Goal: Use online tool/utility: Utilize a website feature to perform a specific function

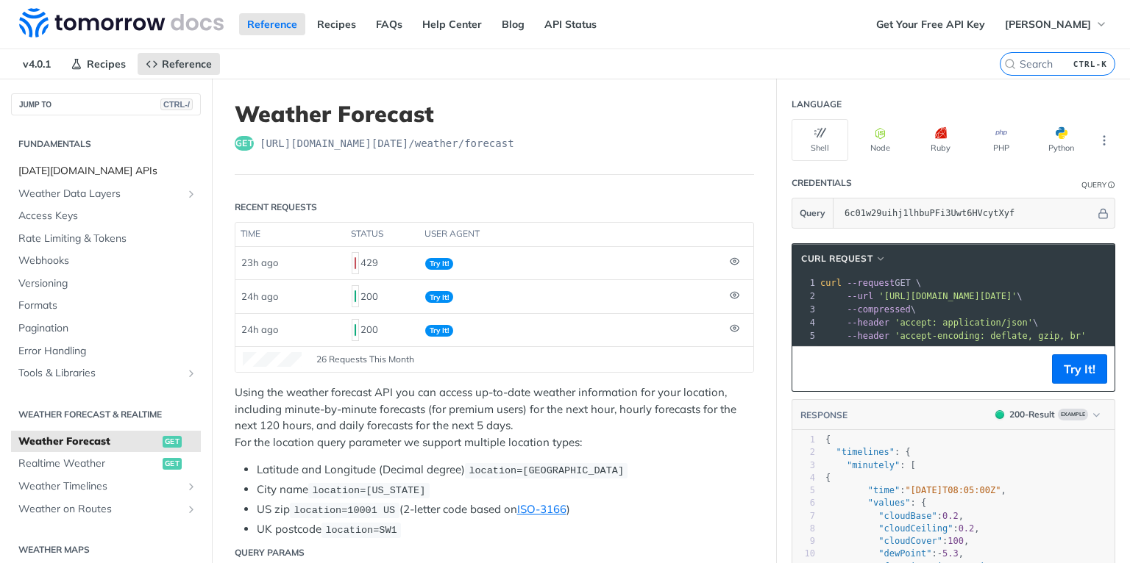
click at [71, 168] on span "[DATE][DOMAIN_NAME] APIs" at bounding box center [107, 171] width 179 height 15
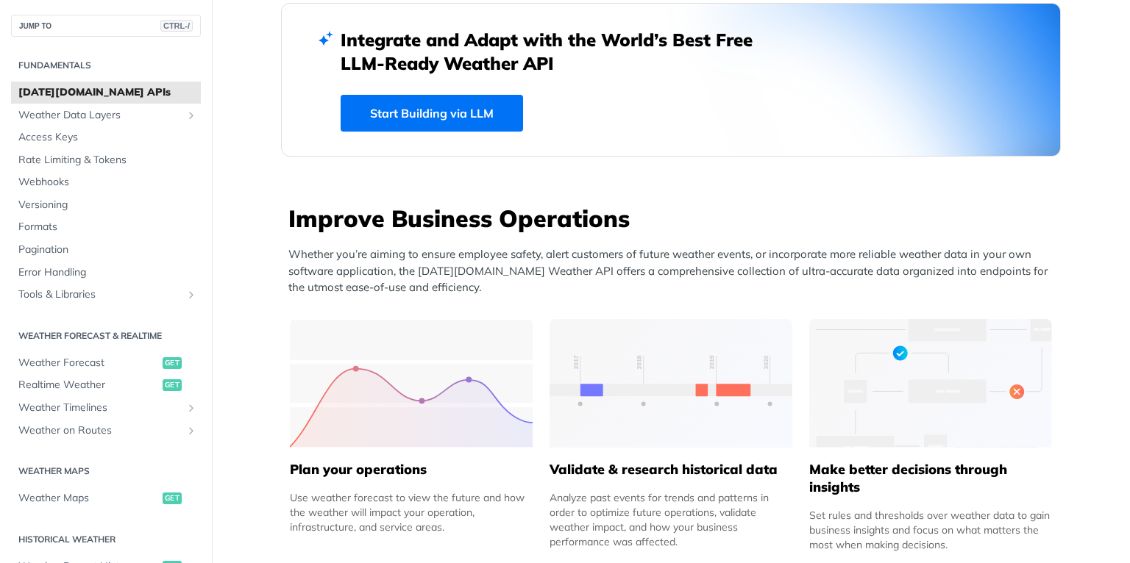
scroll to position [412, 0]
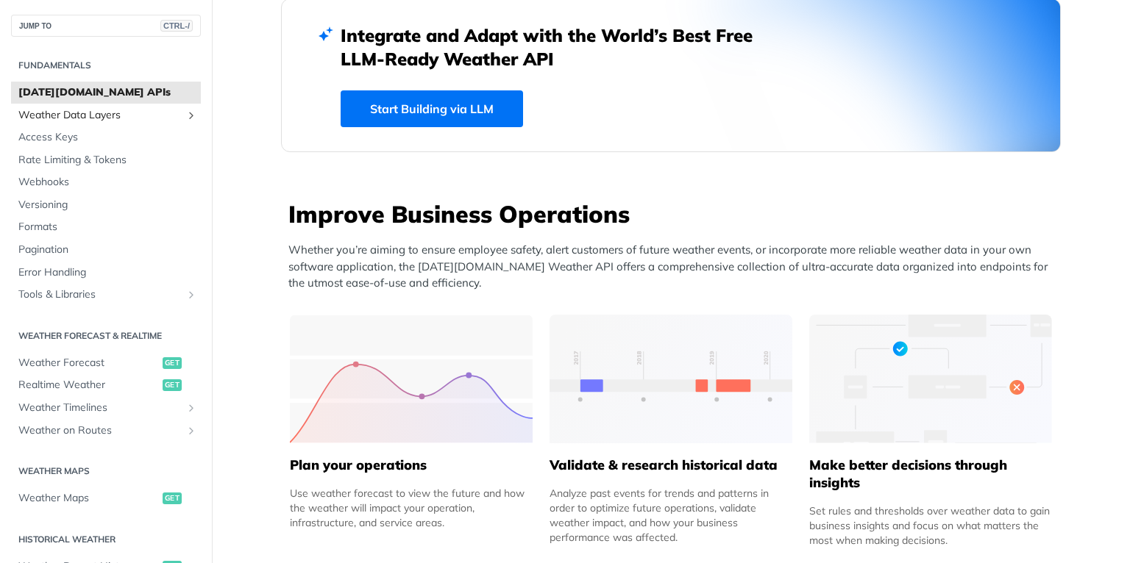
click at [82, 121] on span "Weather Data Layers" at bounding box center [99, 115] width 163 height 15
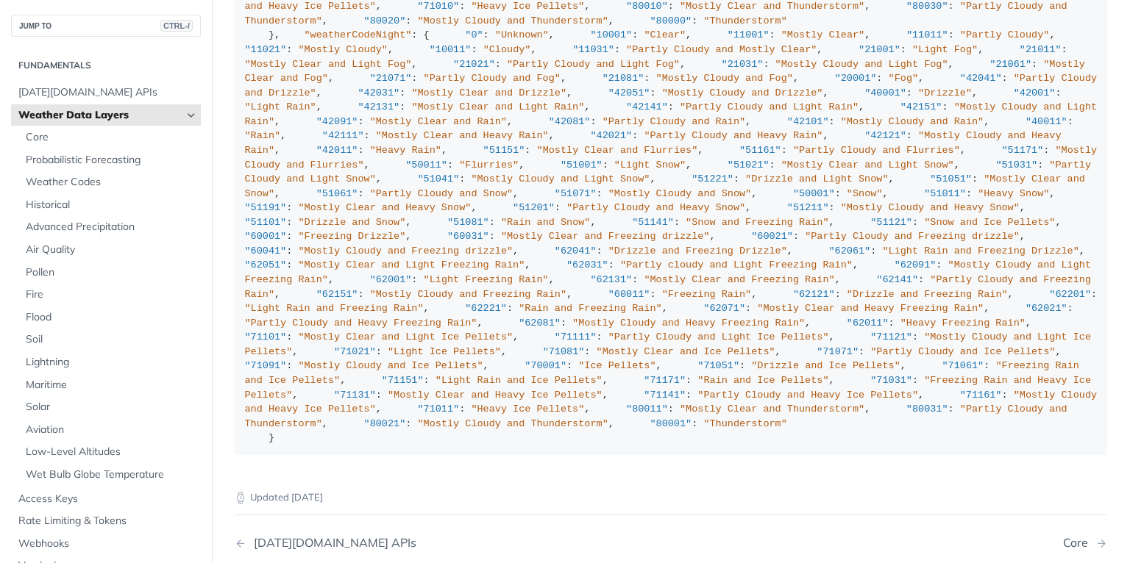
scroll to position [1354, 0]
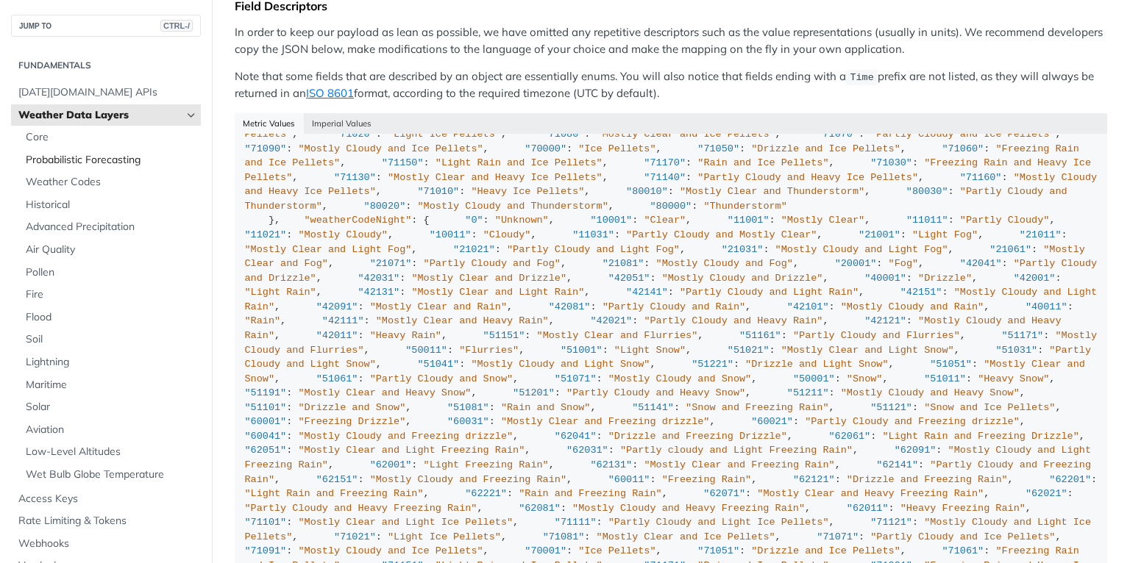
click at [77, 158] on span "Probabilistic Forecasting" at bounding box center [111, 160] width 171 height 15
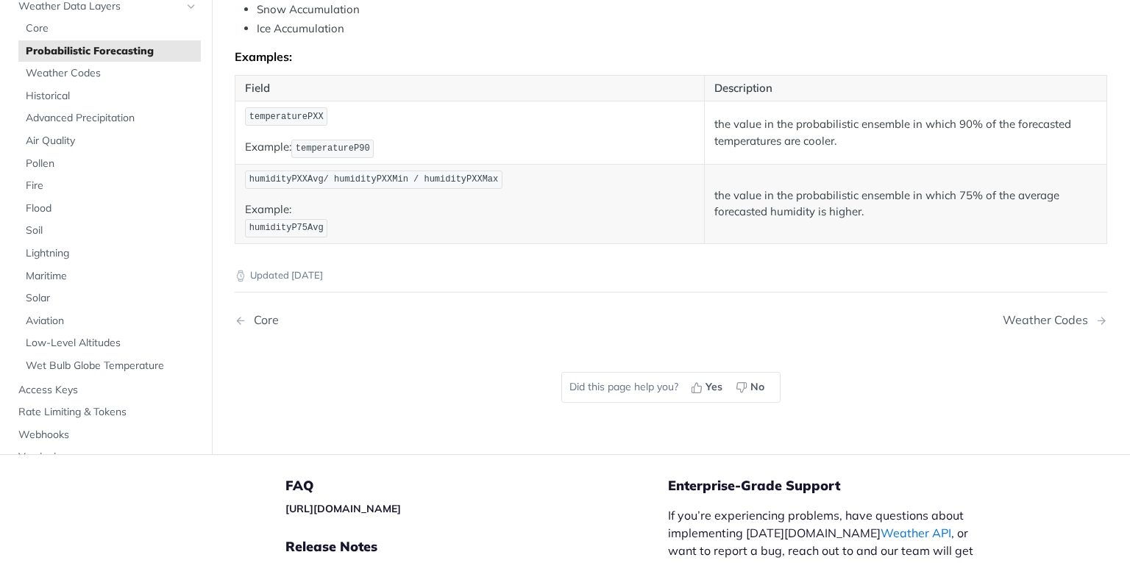
scroll to position [883, 0]
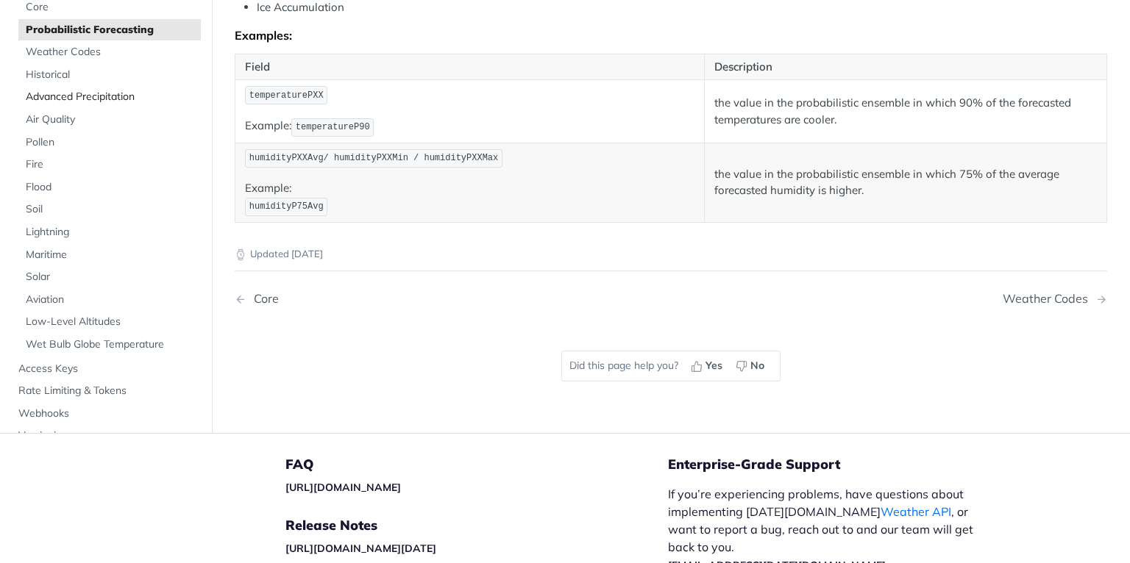
click at [81, 90] on span "Advanced Precipitation" at bounding box center [111, 97] width 171 height 15
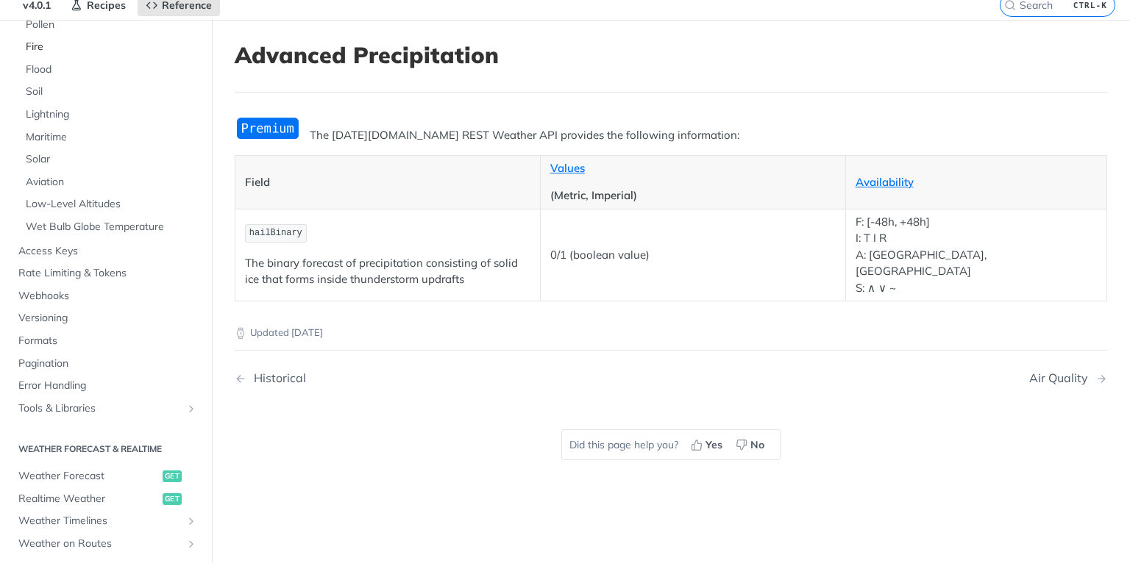
scroll to position [294, 0]
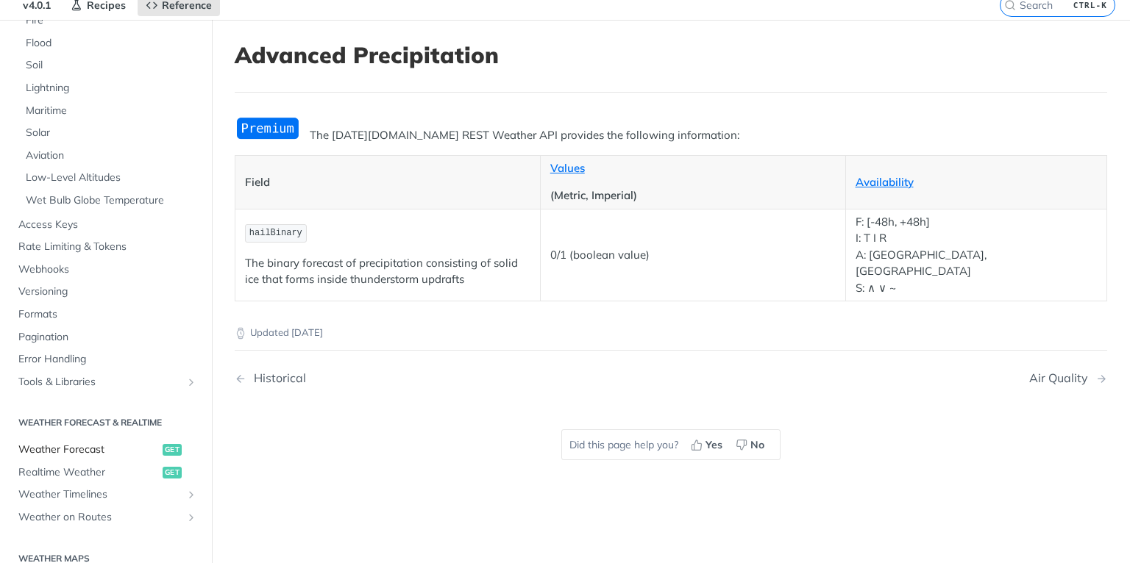
click at [85, 453] on span "Weather Forecast" at bounding box center [88, 450] width 141 height 15
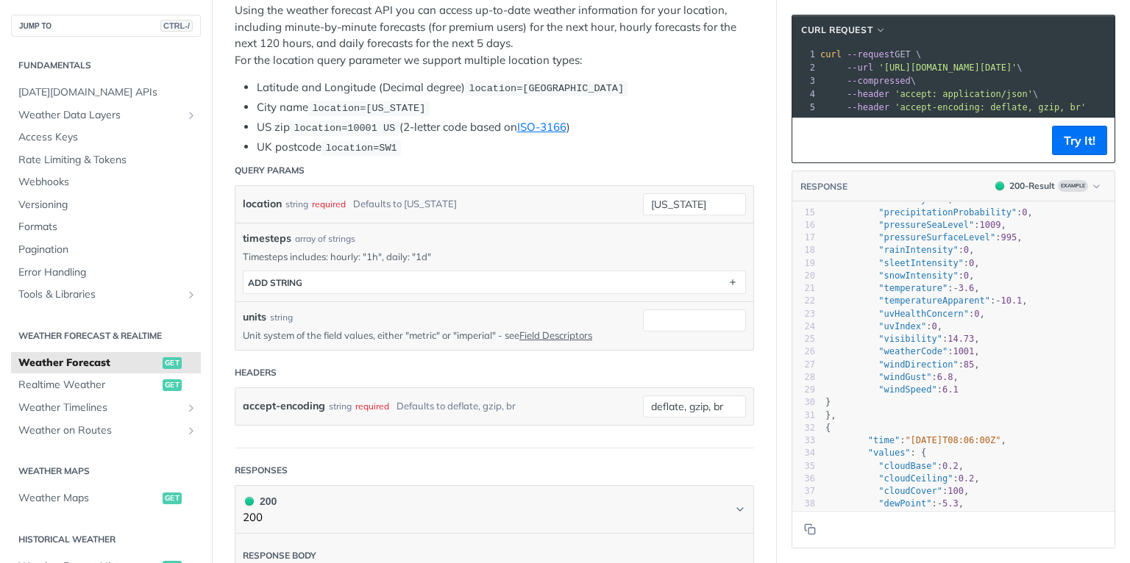
scroll to position [412, 0]
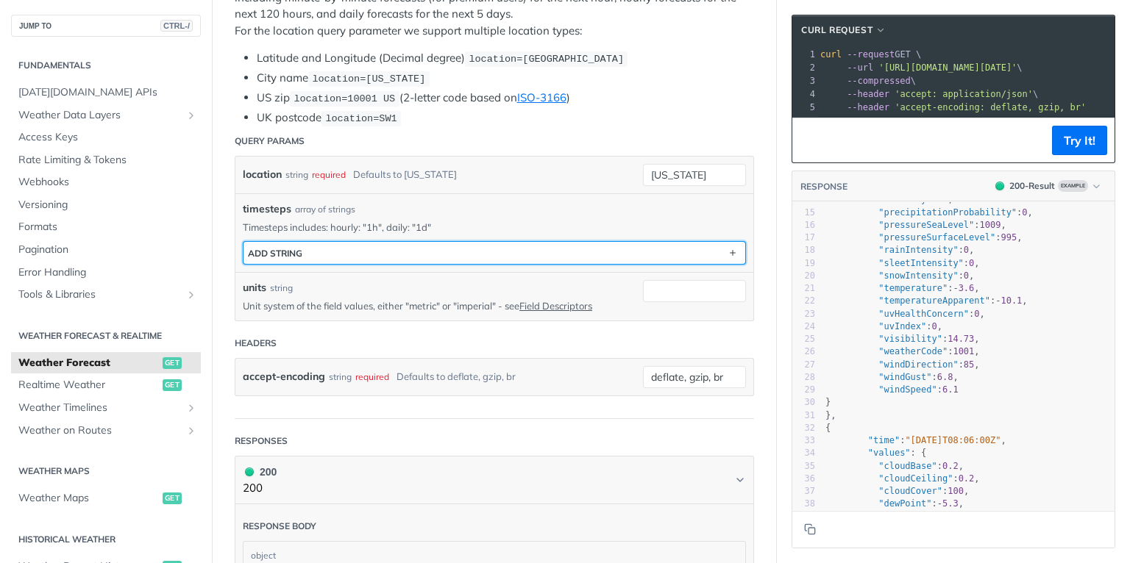
click at [469, 244] on button "ADD string" at bounding box center [494, 253] width 502 height 22
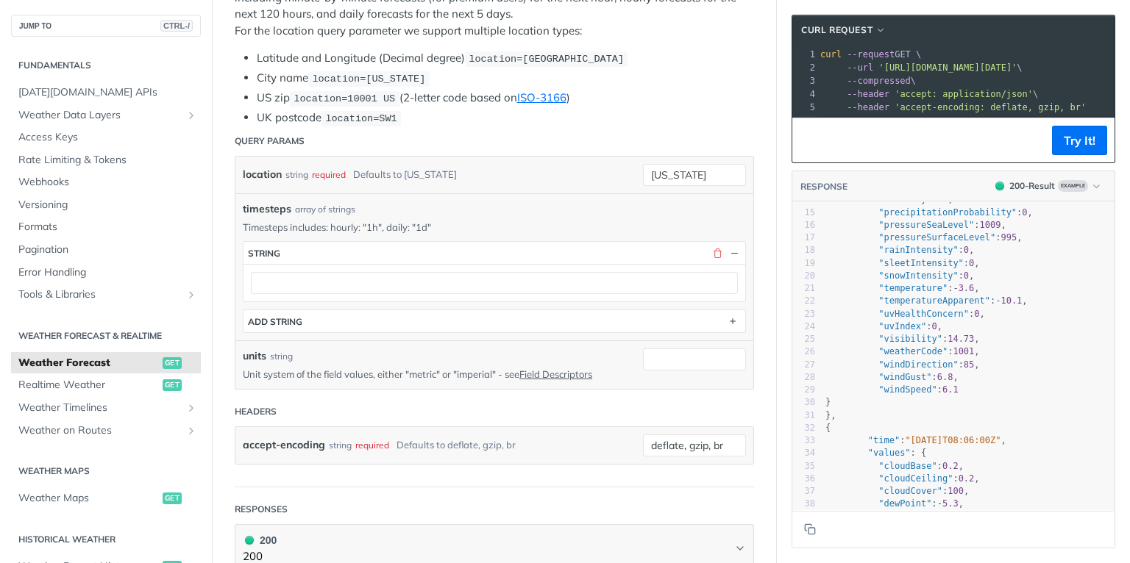
click at [330, 264] on div at bounding box center [494, 283] width 502 height 38
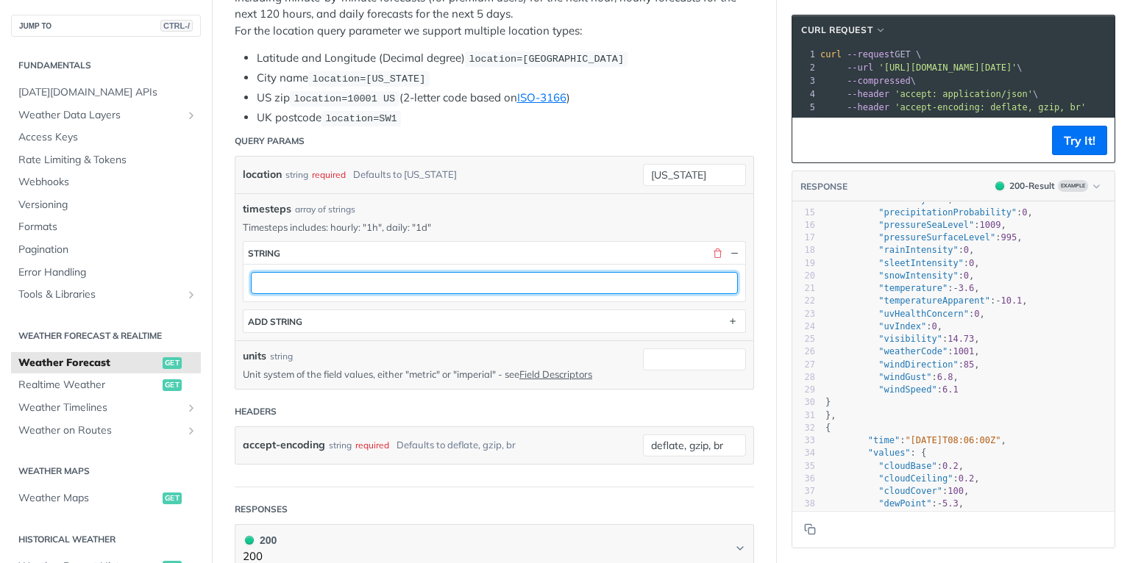
click at [344, 273] on input "text" at bounding box center [494, 283] width 487 height 22
type input "current"
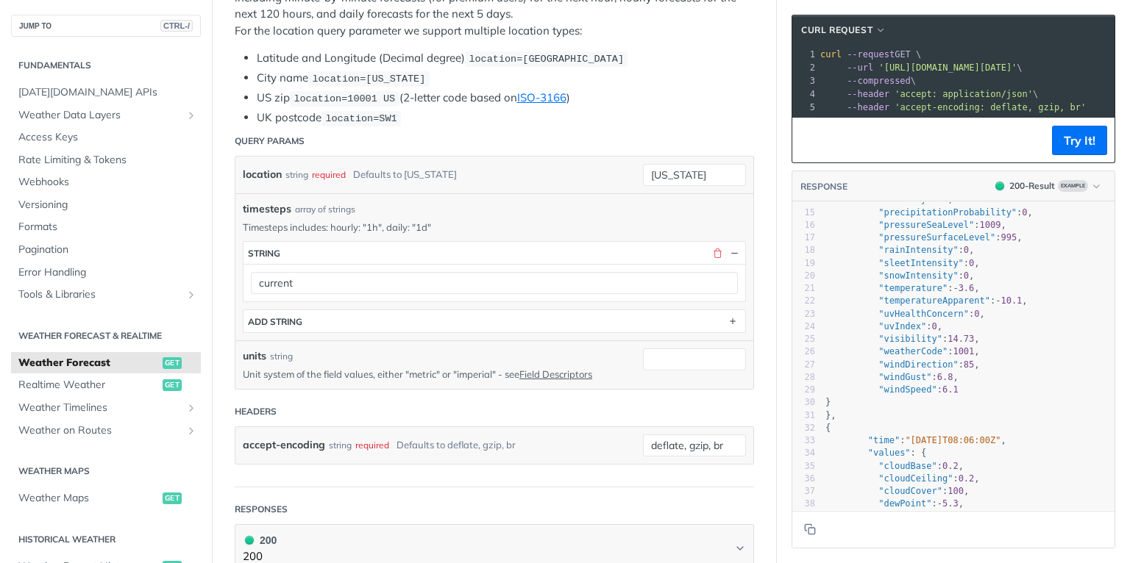
click at [697, 356] on div "units string Unit system of the field values, either "metric" or "imperial" - s…" at bounding box center [494, 365] width 503 height 32
click at [702, 354] on input "units" at bounding box center [694, 360] width 103 height 22
type input "t"
type input "metric"
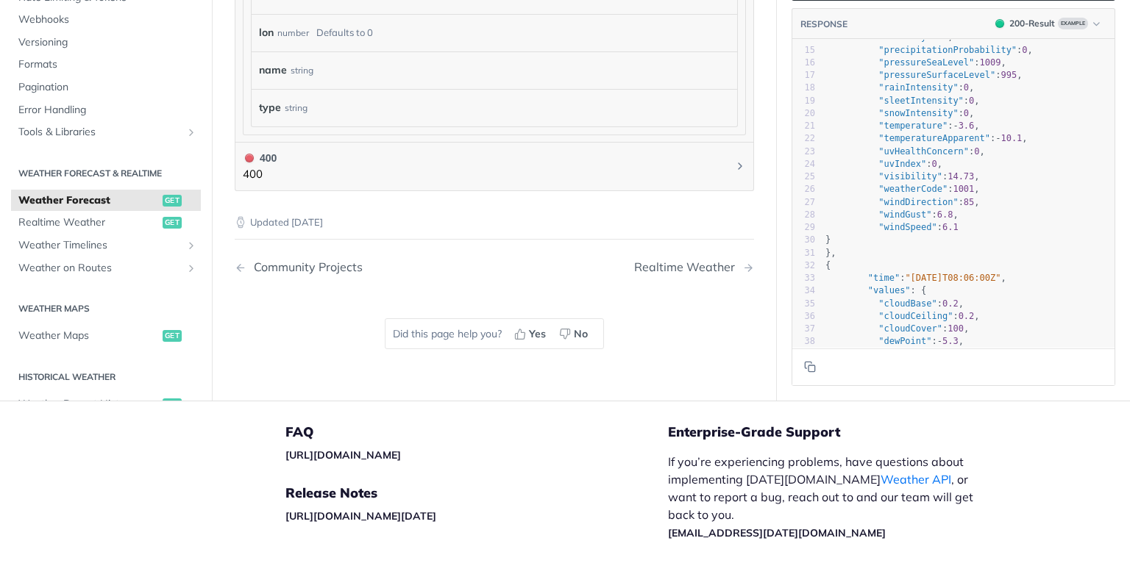
scroll to position [1648, 0]
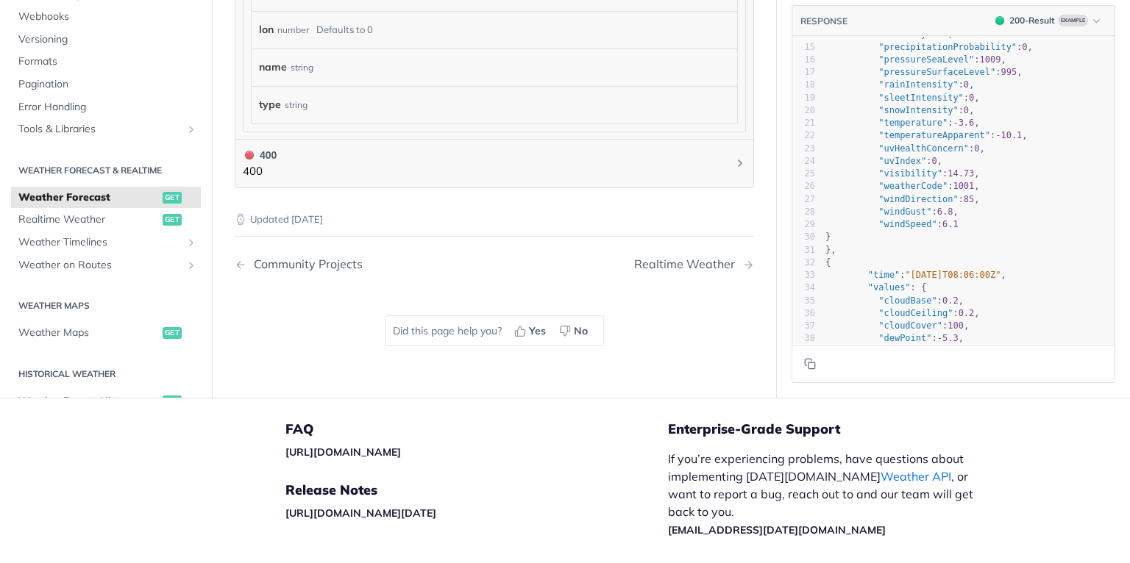
click at [812, 345] on footer at bounding box center [953, 364] width 322 height 38
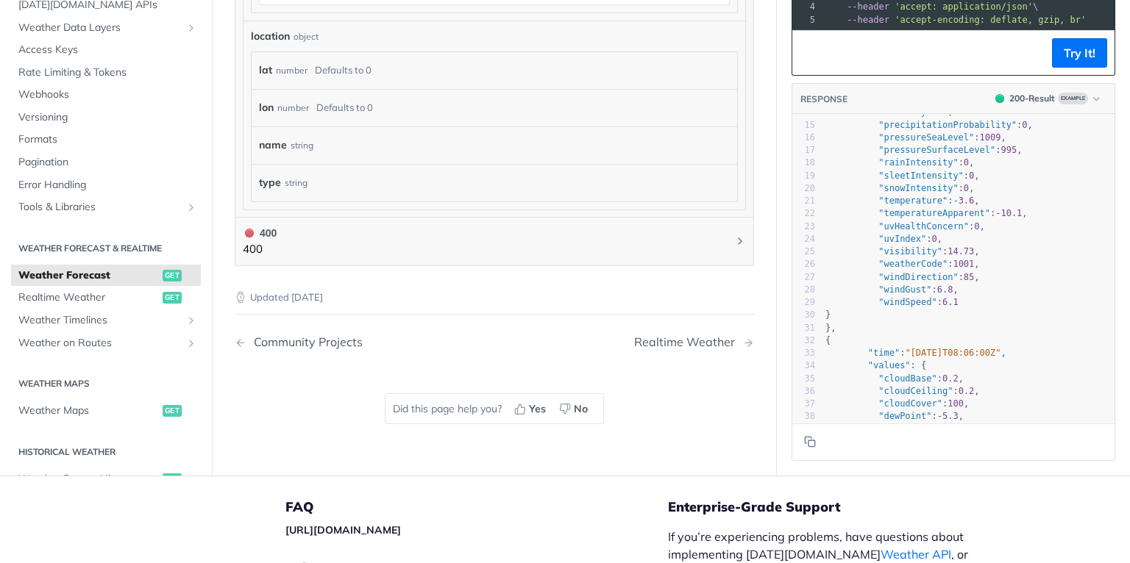
scroll to position [1295, 0]
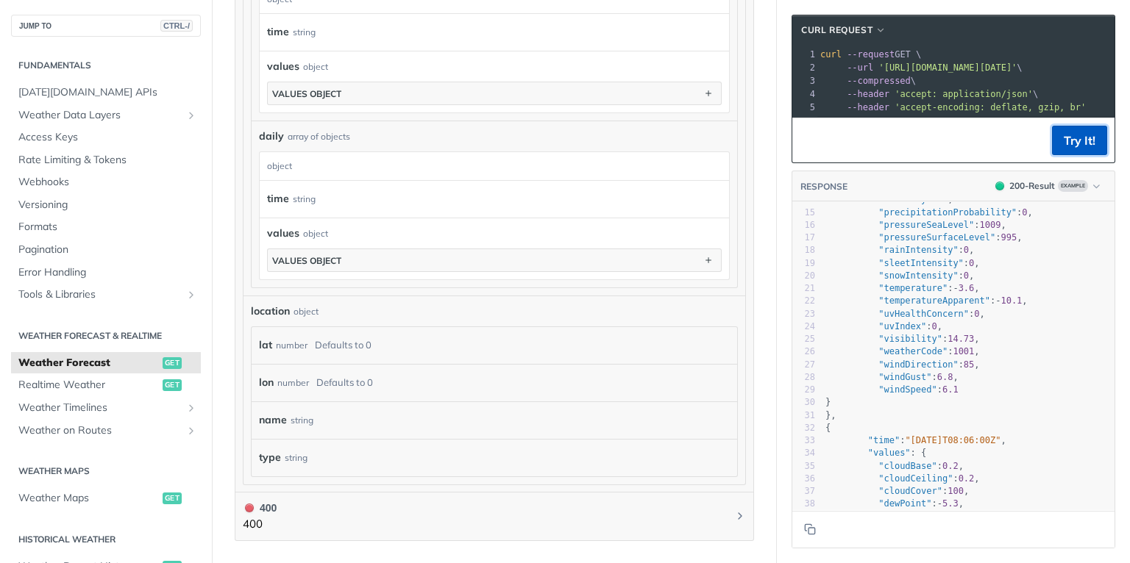
click at [1082, 150] on button "Try It!" at bounding box center [1079, 140] width 55 height 29
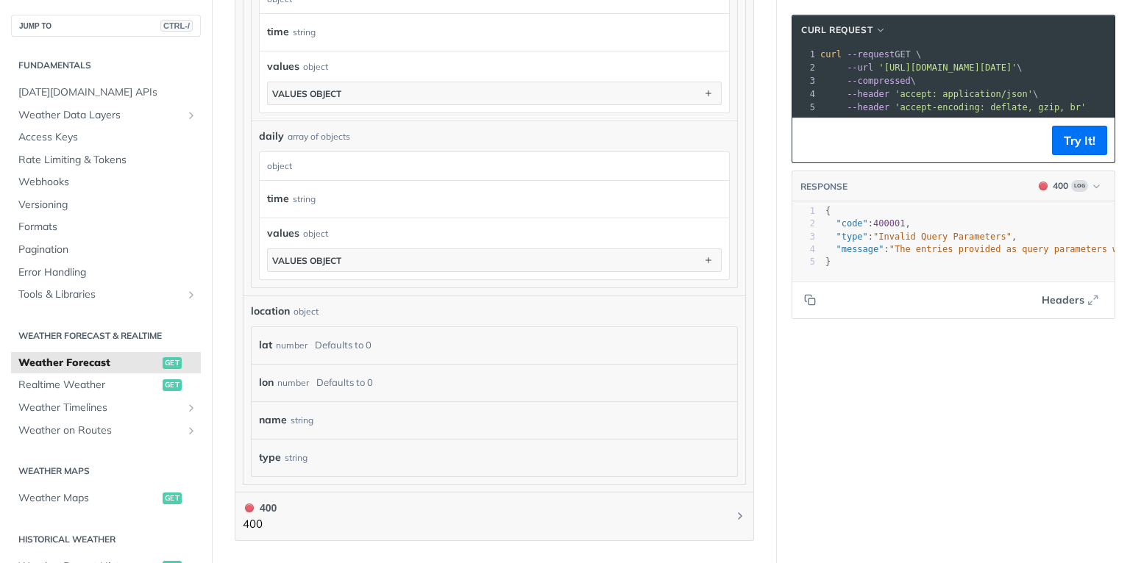
scroll to position [0, 0]
drag, startPoint x: 886, startPoint y: 289, endPoint x: 1017, endPoint y: 296, distance: 130.4
click at [1017, 296] on footer "Headers" at bounding box center [953, 300] width 322 height 38
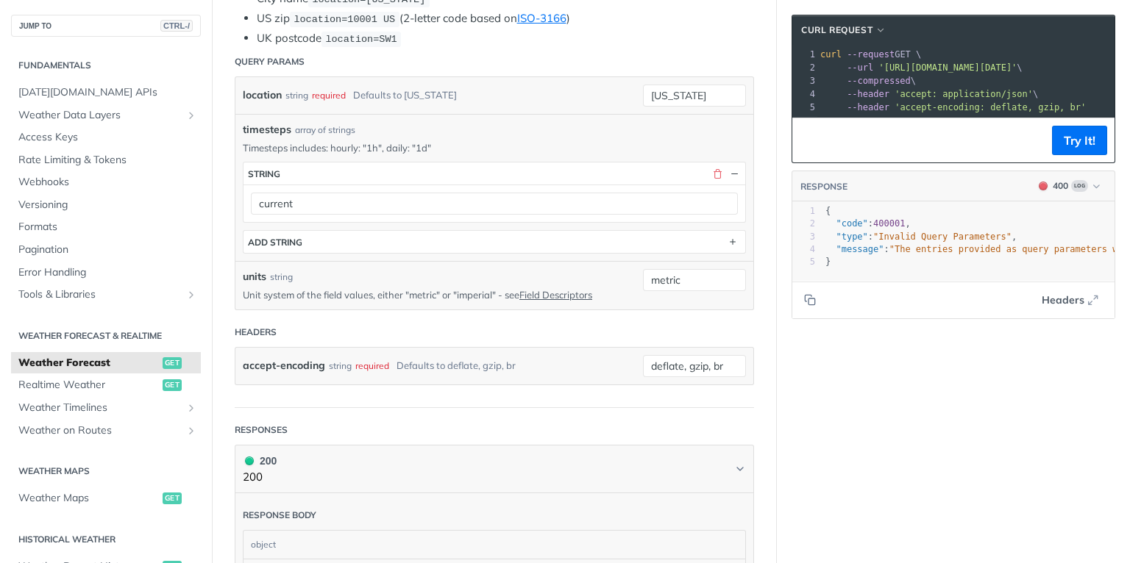
scroll to position [471, 0]
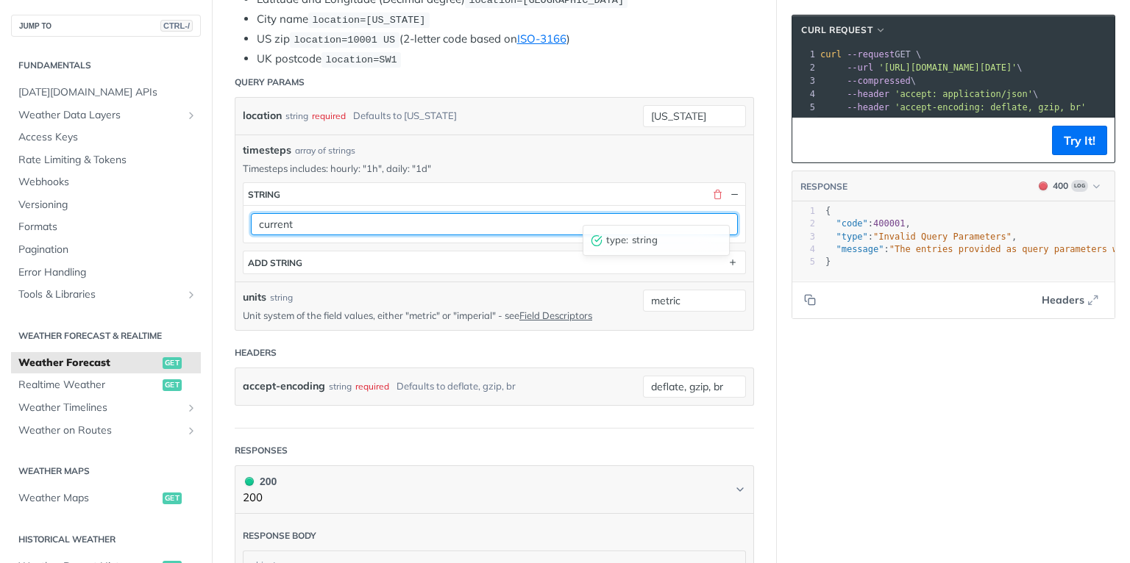
click at [337, 213] on input "current" at bounding box center [494, 224] width 487 height 22
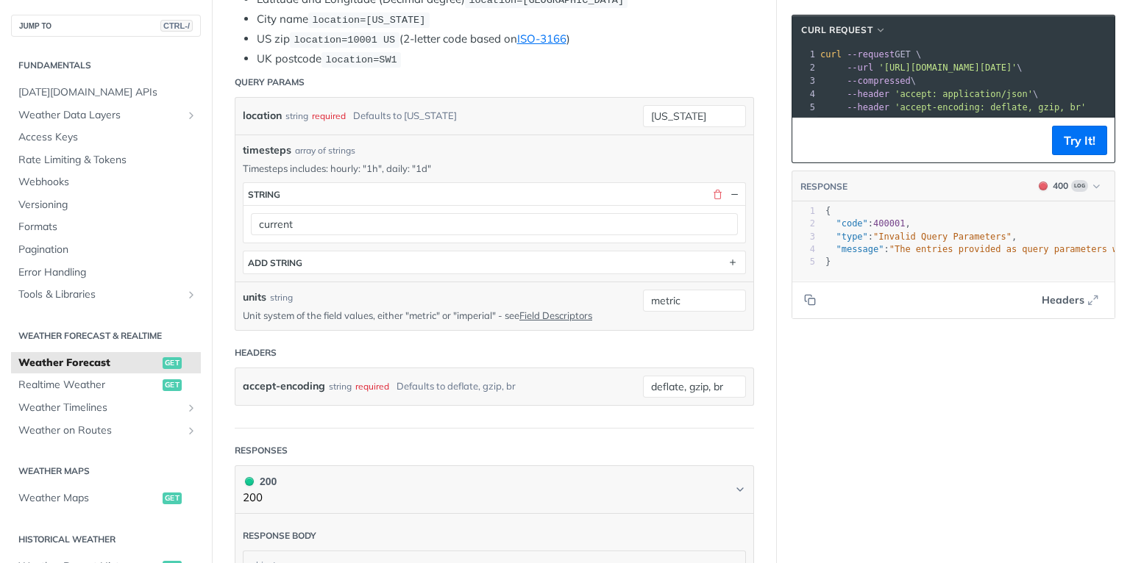
click at [1075, 137] on button "Try It!" at bounding box center [1079, 140] width 55 height 29
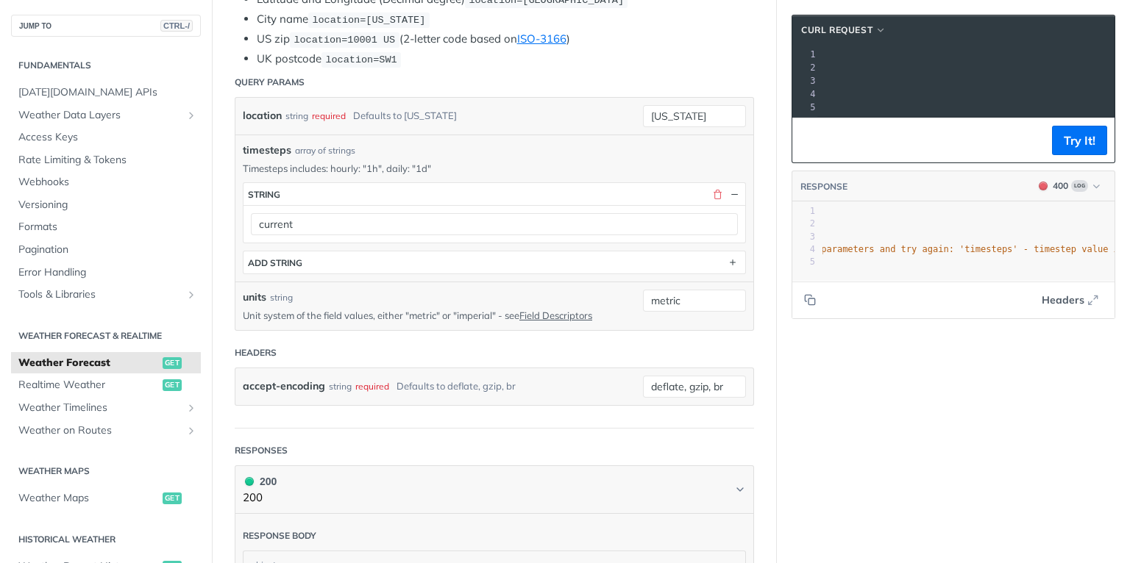
scroll to position [0, 0]
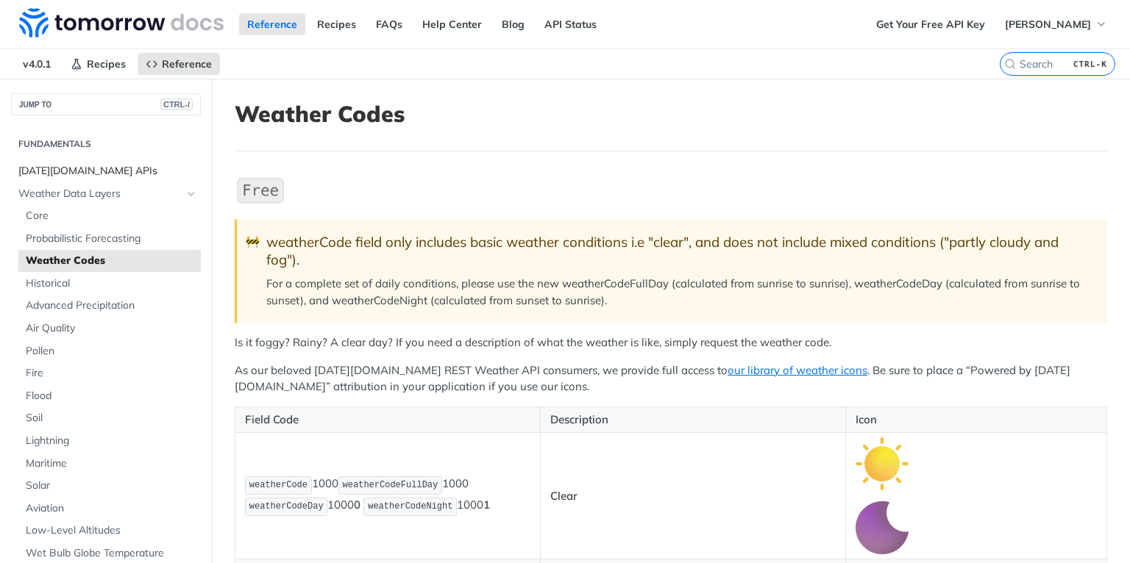
scroll to position [235, 0]
